Goal: Use online tool/utility: Utilize a website feature to perform a specific function

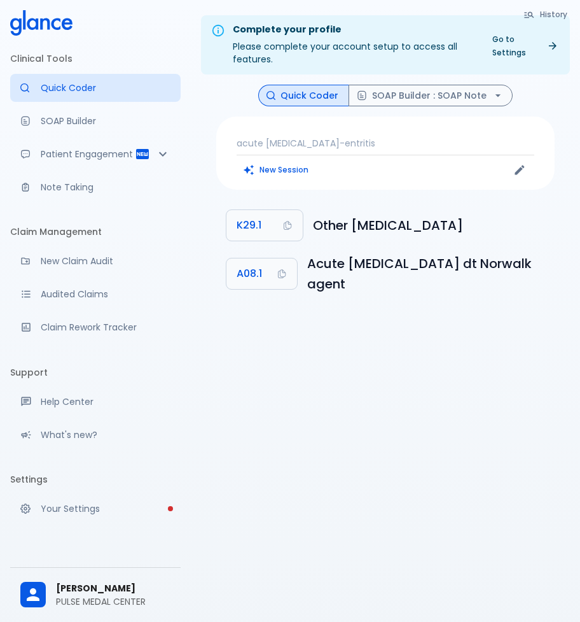
drag, startPoint x: 322, startPoint y: 132, endPoint x: 336, endPoint y: 131, distance: 14.1
click at [322, 132] on div "acute [MEDICAL_DATA]-entritis New Session" at bounding box center [385, 152] width 339 height 73
click at [361, 139] on p "acute [MEDICAL_DATA]-entritis" at bounding box center [386, 143] width 298 height 13
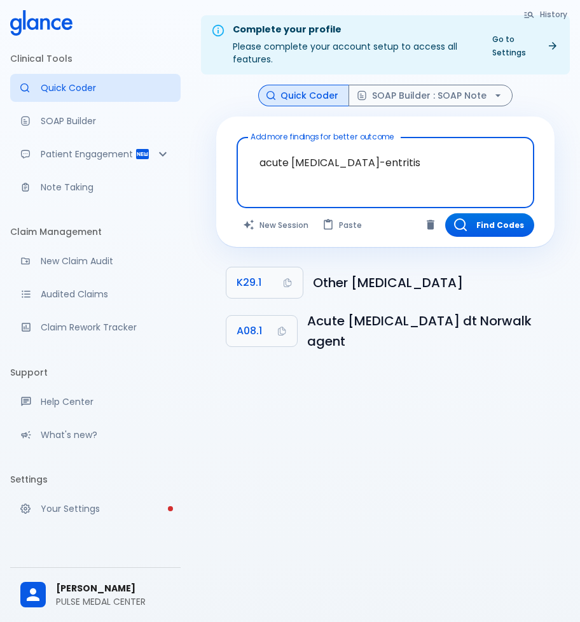
drag, startPoint x: 395, startPoint y: 157, endPoint x: 152, endPoint y: 158, distance: 243.1
click at [152, 158] on div "Clinical Tools Quick Coder SOAP Builder Patient Engagement Note Taking Claim Ma…" at bounding box center [290, 326] width 580 height 652
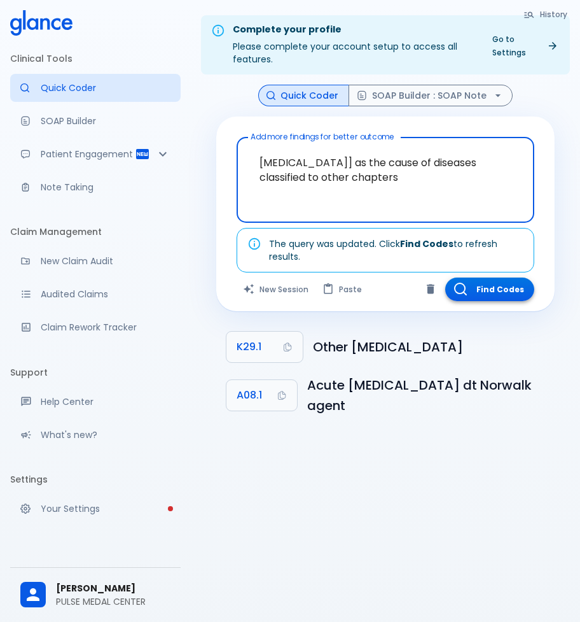
type textarea "[MEDICAL_DATA]] as the cause of diseases classified to other chapters"
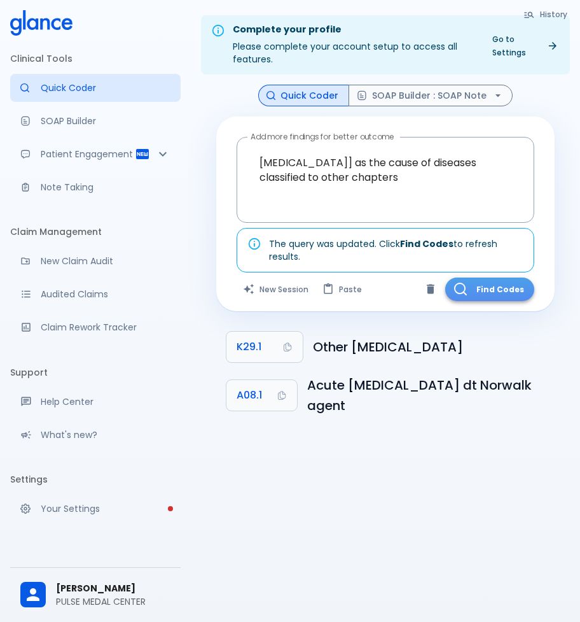
click at [497, 291] on button "Find Codes" at bounding box center [489, 289] width 89 height 24
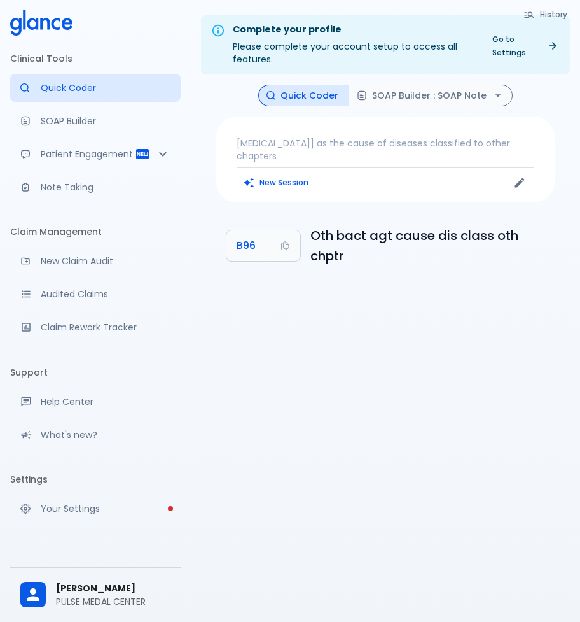
click at [316, 154] on p "[MEDICAL_DATA]] as the cause of diseases classified to other chapters" at bounding box center [386, 149] width 298 height 25
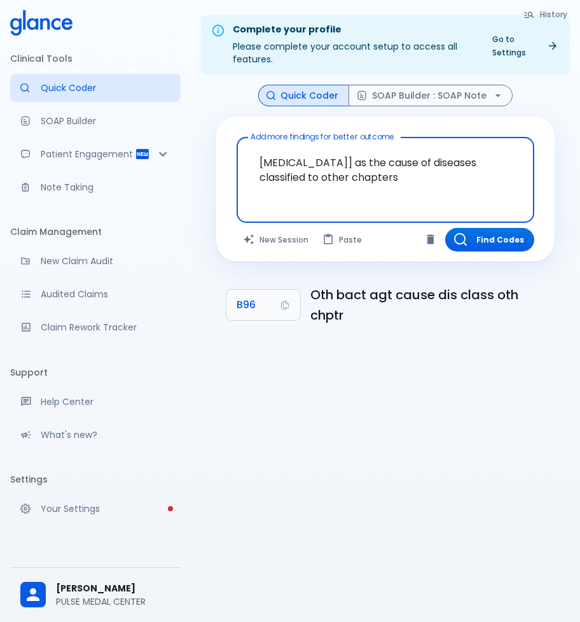
drag, startPoint x: 445, startPoint y: 179, endPoint x: 190, endPoint y: 137, distance: 257.9
click at [190, 137] on div "Clinical Tools Quick Coder SOAP Builder Patient Engagement Note Taking Claim Ma…" at bounding box center [290, 326] width 580 height 652
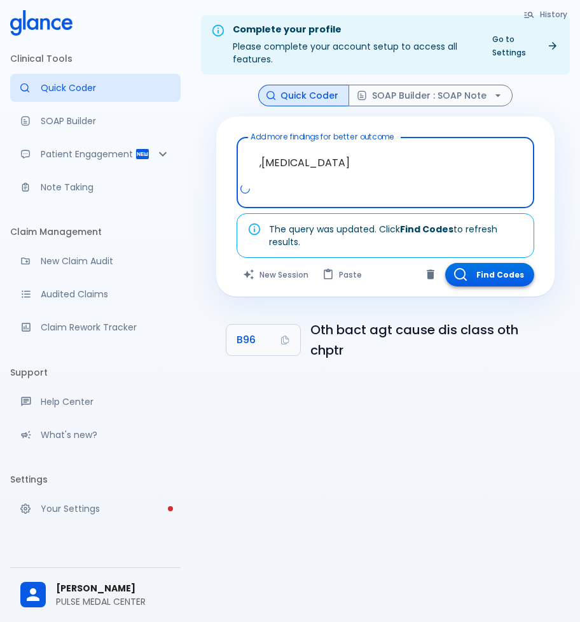
type textarea ",[MEDICAL_DATA]"
click at [506, 276] on button "Find Codes" at bounding box center [489, 275] width 89 height 24
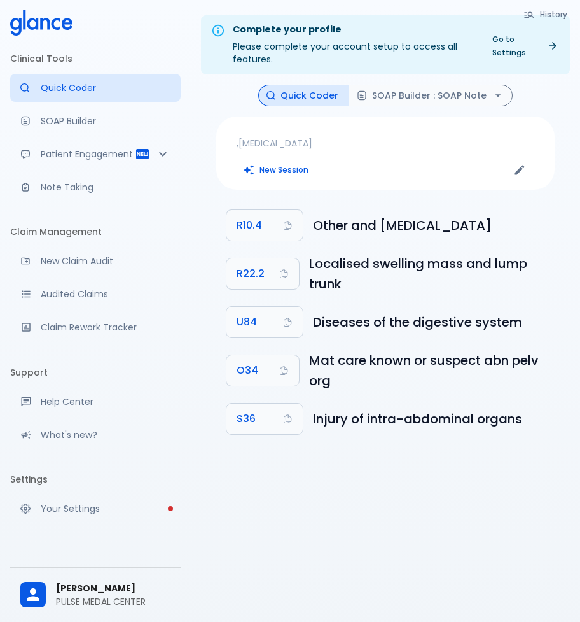
click at [368, 139] on p ",[MEDICAL_DATA]" at bounding box center [386, 143] width 298 height 13
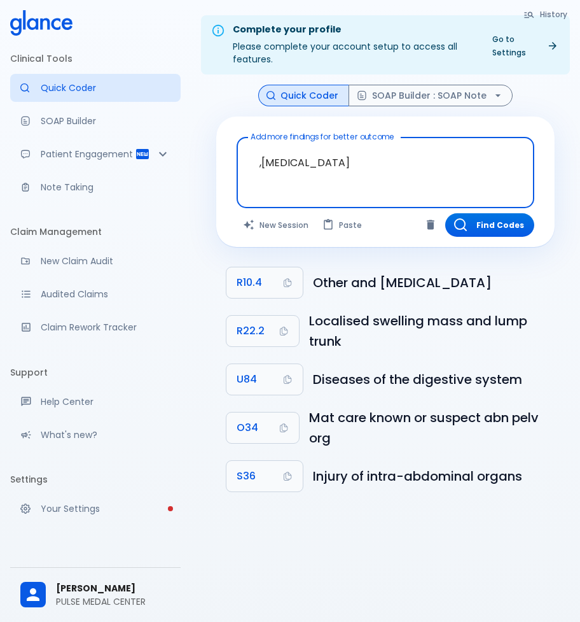
drag, startPoint x: 407, startPoint y: 155, endPoint x: 235, endPoint y: 155, distance: 172.4
click at [235, 155] on div "Add more findings for better outcome ,[MEDICAL_DATA] x Add more findings for be…" at bounding box center [385, 181] width 339 height 130
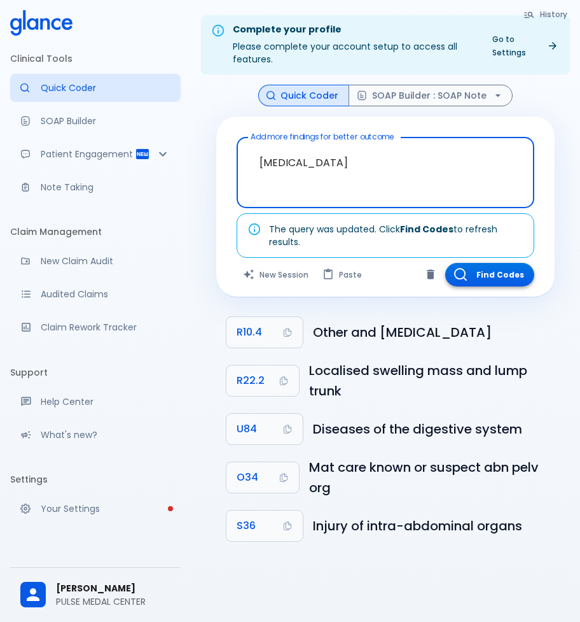
type textarea "[MEDICAL_DATA]"
click at [474, 279] on button "Find Codes" at bounding box center [489, 275] width 89 height 24
